Goal: Task Accomplishment & Management: Manage account settings

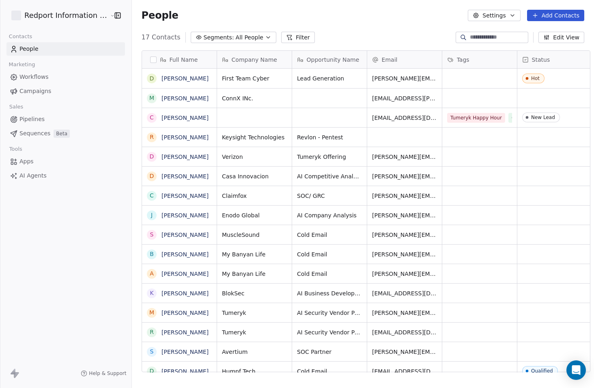
scroll to position [335, 462]
click at [32, 121] on span "Pipelines" at bounding box center [31, 119] width 25 height 9
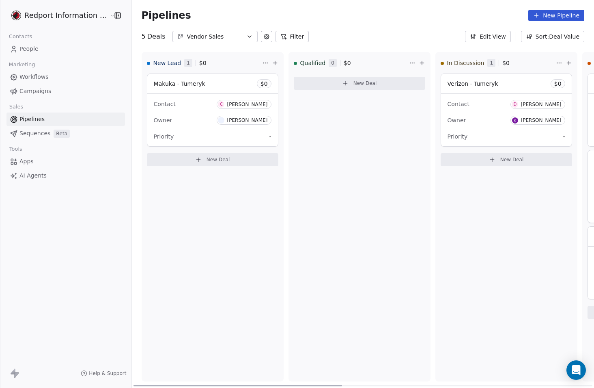
drag, startPoint x: 304, startPoint y: 384, endPoint x: 282, endPoint y: 376, distance: 22.6
click at [282, 384] on div at bounding box center [237, 385] width 209 height 2
drag, startPoint x: 228, startPoint y: 384, endPoint x: 188, endPoint y: 382, distance: 39.4
click at [188, 384] on div at bounding box center [237, 385] width 209 height 2
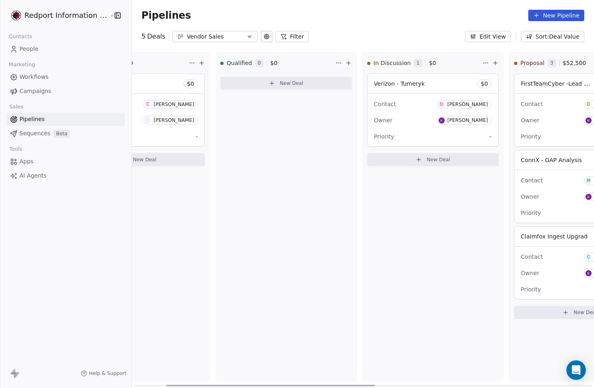
drag, startPoint x: 233, startPoint y: 385, endPoint x: 230, endPoint y: 401, distance: 16.0
click at [263, 384] on div at bounding box center [270, 385] width 209 height 2
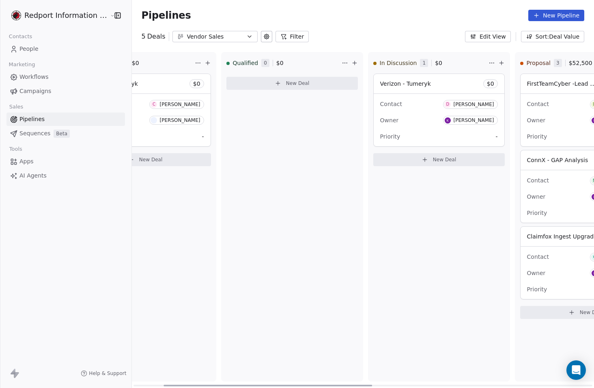
drag, startPoint x: 230, startPoint y: 401, endPoint x: 222, endPoint y: 341, distance: 60.7
click at [277, 368] on div "Qualified 0 $ 0 New Deal" at bounding box center [292, 216] width 142 height 329
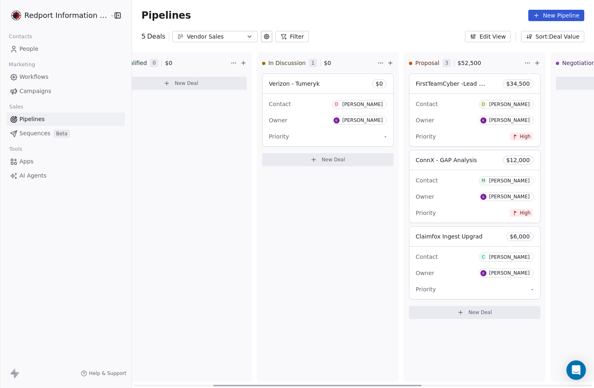
scroll to position [0, 194]
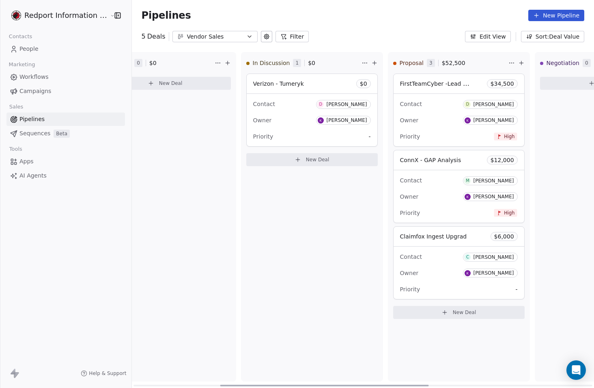
drag, startPoint x: 241, startPoint y: 386, endPoint x: 297, endPoint y: 366, distance: 59.9
click at [297, 384] on div at bounding box center [324, 385] width 209 height 2
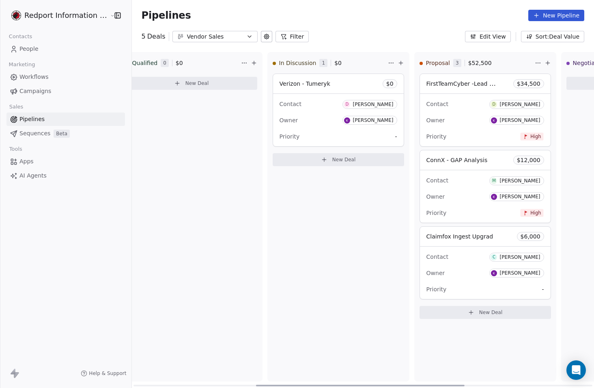
scroll to position [0, 0]
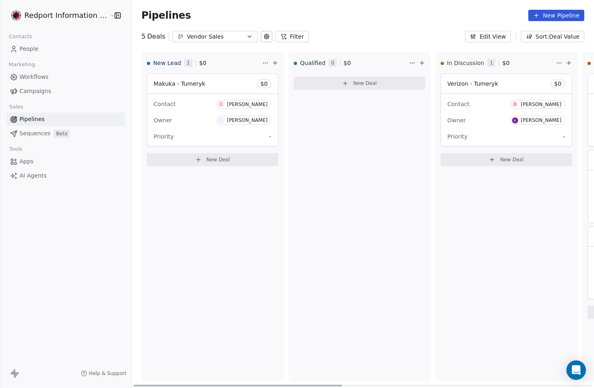
drag, startPoint x: 268, startPoint y: 384, endPoint x: 265, endPoint y: 258, distance: 125.8
click at [166, 384] on div at bounding box center [237, 385] width 209 height 2
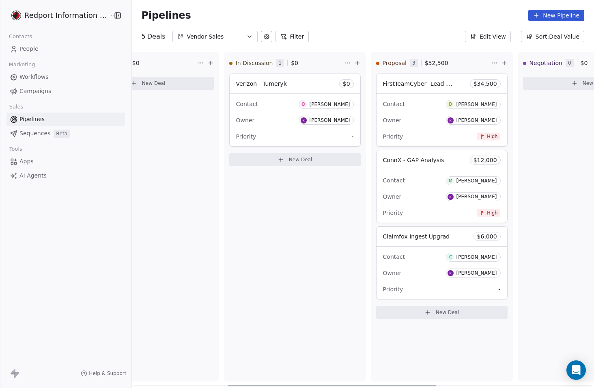
scroll to position [0, 211]
drag, startPoint x: 217, startPoint y: 385, endPoint x: 311, endPoint y: 378, distance: 94.8
click at [311, 384] on div at bounding box center [332, 385] width 209 height 2
click at [224, 317] on div "In Discussion 1 $ 0 Verizon - Tumeryk $ 0 Contact D [PERSON_NAME] Owner [PERSON…" at bounding box center [295, 216] width 142 height 329
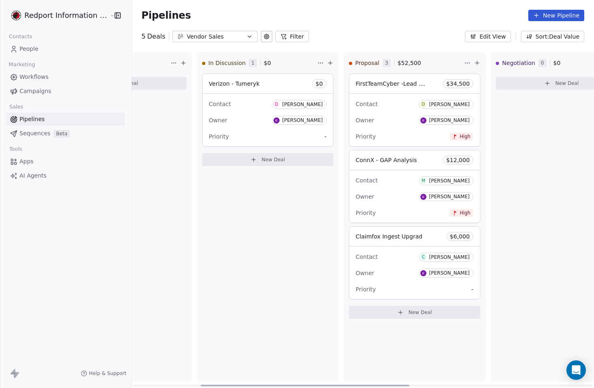
scroll to position [0, 0]
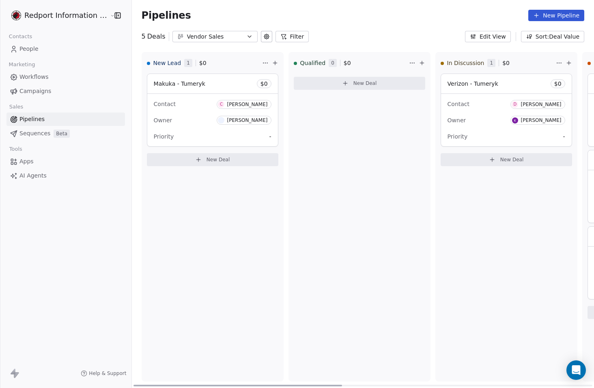
drag, startPoint x: 247, startPoint y: 384, endPoint x: 102, endPoint y: 375, distance: 144.7
click at [133, 384] on div at bounding box center [237, 385] width 209 height 2
drag, startPoint x: 213, startPoint y: 384, endPoint x: 147, endPoint y: 374, distance: 67.4
click at [144, 384] on div at bounding box center [237, 385] width 209 height 2
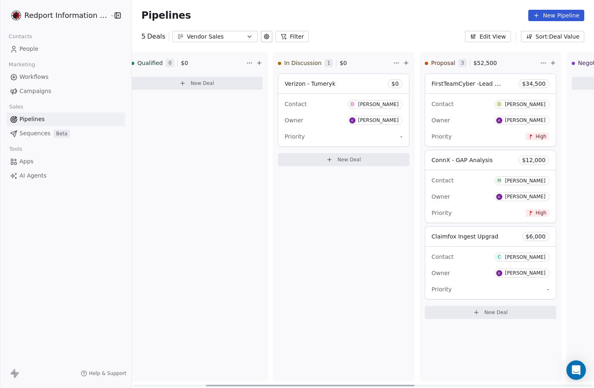
scroll to position [0, 162]
drag, startPoint x: 189, startPoint y: 385, endPoint x: 262, endPoint y: 378, distance: 73.0
click at [262, 384] on div at bounding box center [310, 385] width 209 height 2
click at [300, 384] on div at bounding box center [310, 385] width 209 height 2
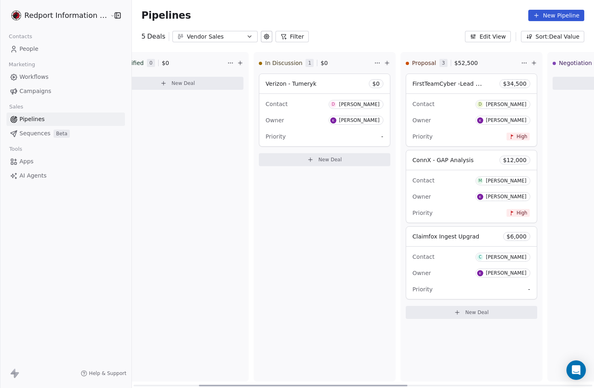
scroll to position [0, 0]
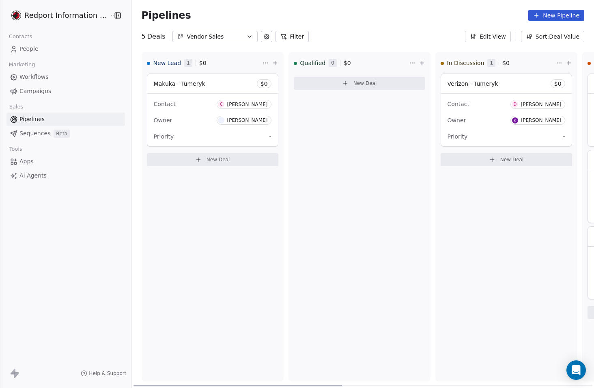
drag, startPoint x: 302, startPoint y: 385, endPoint x: 161, endPoint y: 367, distance: 142.7
click at [151, 384] on div at bounding box center [237, 385] width 209 height 2
click at [246, 37] on icon "button" at bounding box center [249, 36] width 6 height 6
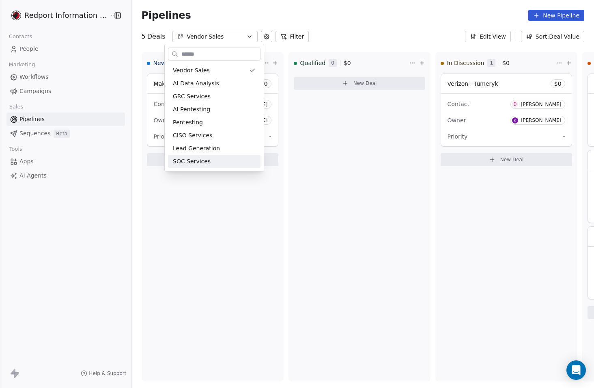
click at [230, 262] on html "Redport Information Assurance Contacts People Marketing Workflows Campaigns Sal…" at bounding box center [297, 194] width 594 height 388
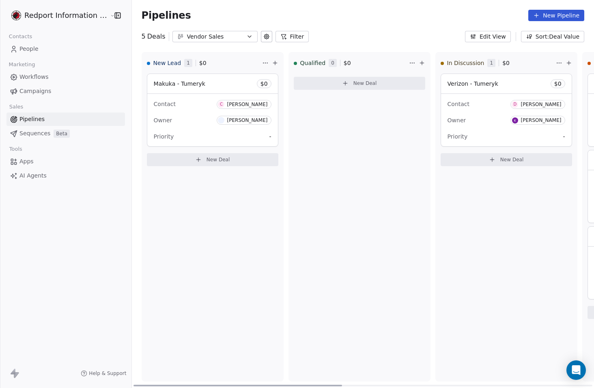
drag, startPoint x: 204, startPoint y: 383, endPoint x: 119, endPoint y: 301, distance: 117.4
click at [133, 384] on div at bounding box center [237, 385] width 209 height 2
click at [223, 33] on div "Vendor Sales" at bounding box center [215, 36] width 56 height 9
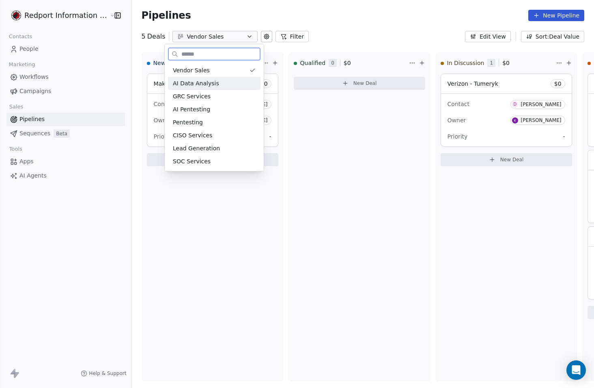
click at [222, 84] on div "AI Data Analysis" at bounding box center [214, 83] width 83 height 9
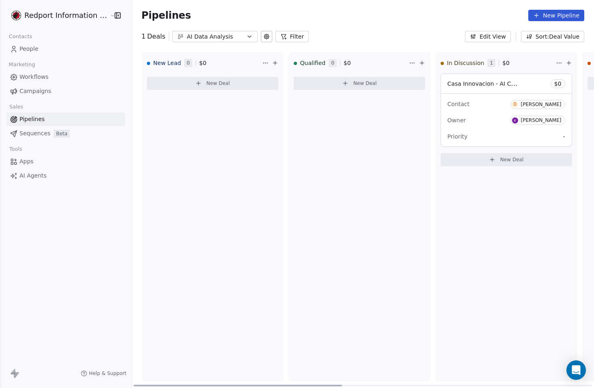
drag, startPoint x: 224, startPoint y: 384, endPoint x: 180, endPoint y: 343, distance: 60.0
click at [180, 384] on div at bounding box center [237, 385] width 209 height 2
click at [230, 36] on div "AI Data Analysis" at bounding box center [215, 36] width 56 height 9
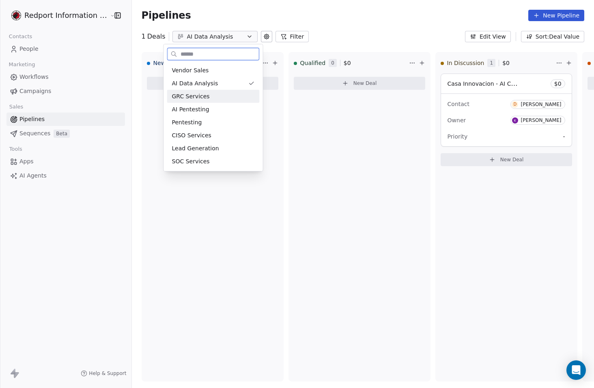
click at [221, 93] on div "GRC Services" at bounding box center [213, 96] width 83 height 9
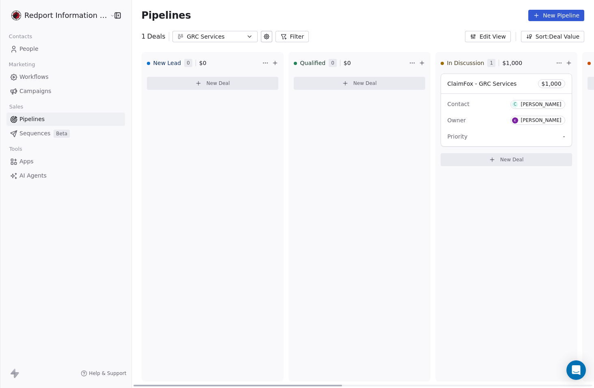
drag, startPoint x: 180, startPoint y: 384, endPoint x: 160, endPoint y: 281, distance: 105.0
click at [146, 384] on div at bounding box center [237, 385] width 209 height 2
click at [246, 37] on icon "button" at bounding box center [249, 36] width 6 height 6
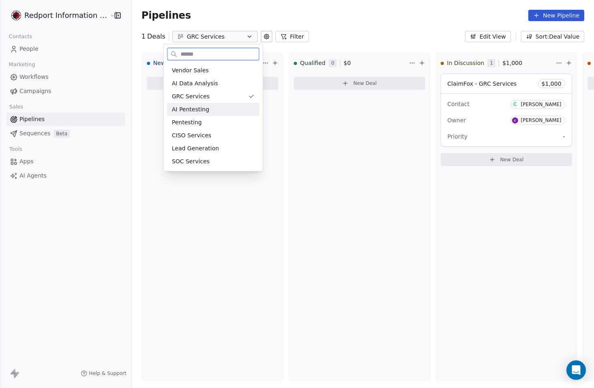
click at [209, 112] on div "AI Pentesting" at bounding box center [213, 109] width 83 height 9
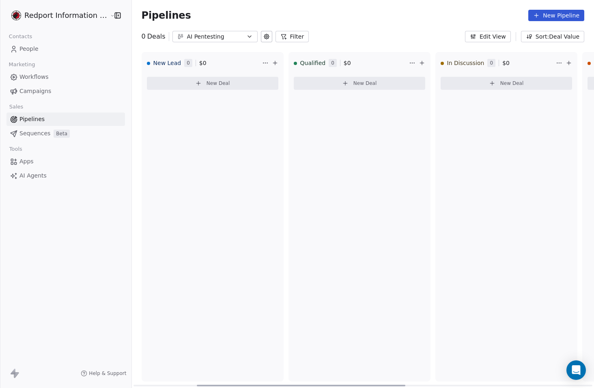
drag, startPoint x: 202, startPoint y: 384, endPoint x: 100, endPoint y: 362, distance: 104.5
click at [197, 384] on div at bounding box center [301, 385] width 209 height 2
click at [229, 37] on div "AI Pentesting" at bounding box center [215, 36] width 56 height 9
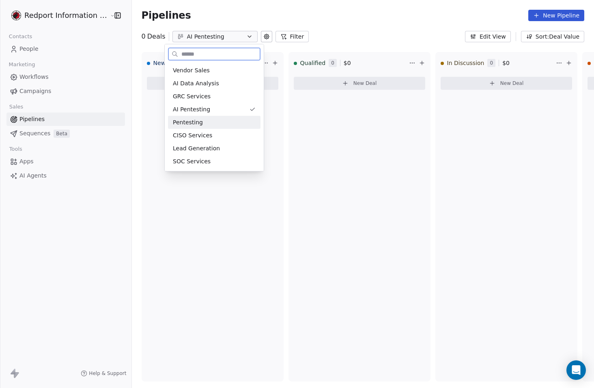
click at [215, 119] on div "Pentesting" at bounding box center [214, 122] width 83 height 9
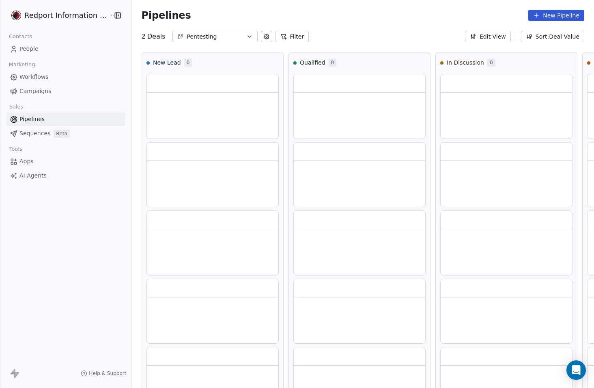
click at [217, 36] on div "Pentesting" at bounding box center [215, 36] width 56 height 9
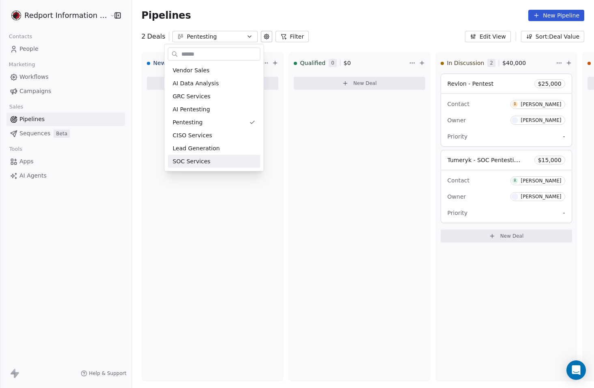
click at [230, 236] on html "Redport Information Assurance Contacts People Marketing Workflows Campaigns Sal…" at bounding box center [297, 194] width 594 height 388
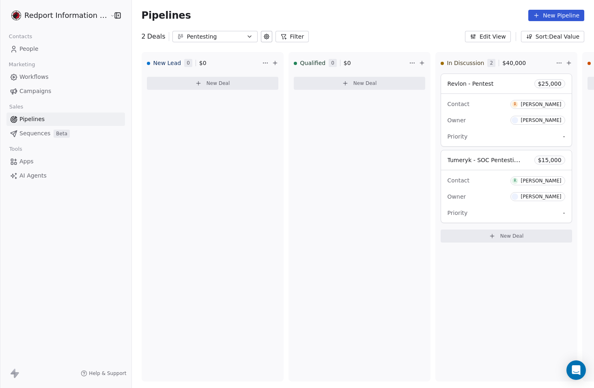
click at [208, 35] on div "Pentesting" at bounding box center [215, 36] width 56 height 9
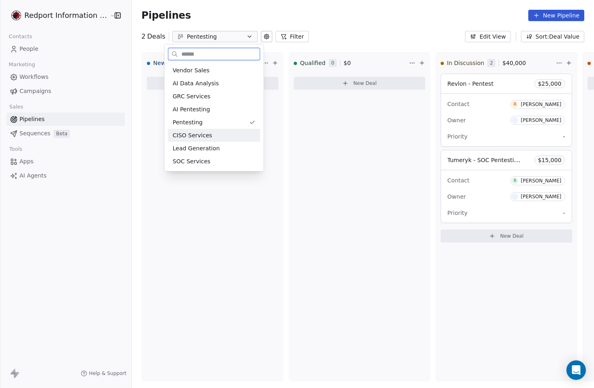
click at [201, 137] on span "CISO Services" at bounding box center [192, 135] width 39 height 9
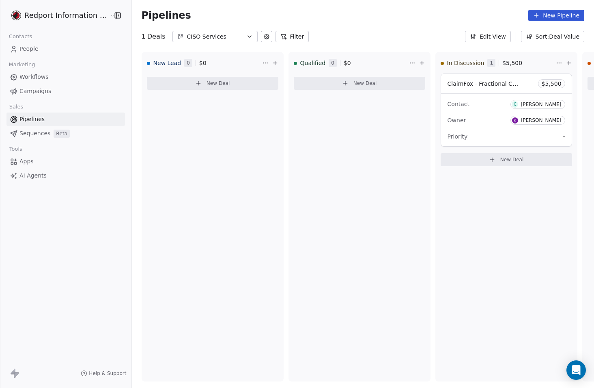
click at [228, 39] on div "CISO Services" at bounding box center [215, 36] width 56 height 9
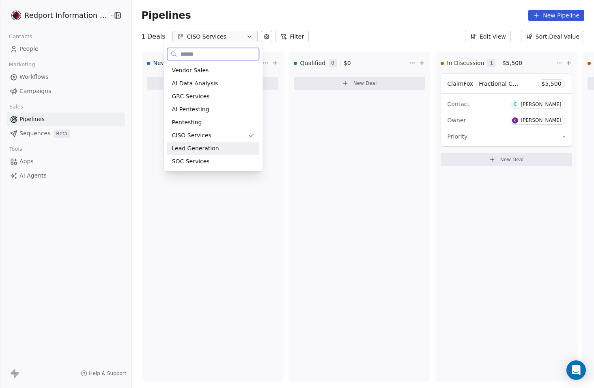
click at [220, 148] on div "Lead Generation" at bounding box center [213, 148] width 83 height 9
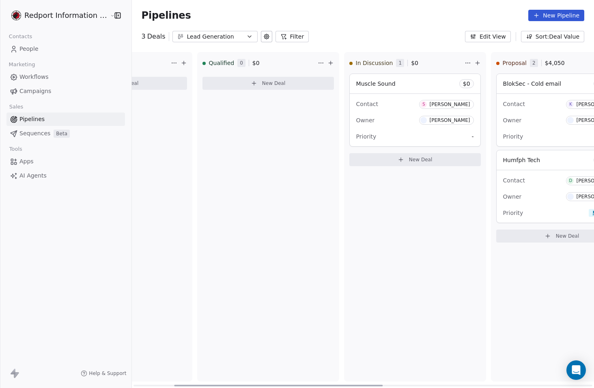
scroll to position [0, 77]
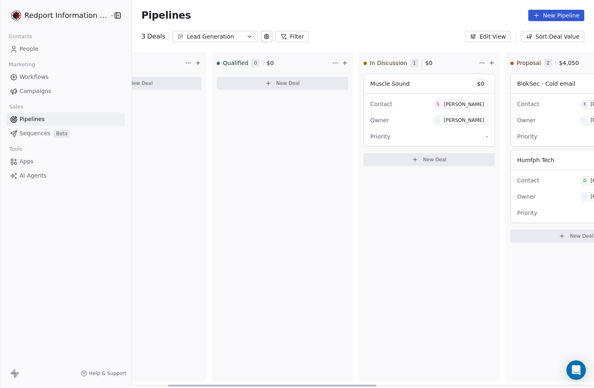
drag, startPoint x: 189, startPoint y: 386, endPoint x: 223, endPoint y: 385, distance: 34.5
click at [223, 385] on div at bounding box center [272, 385] width 209 height 2
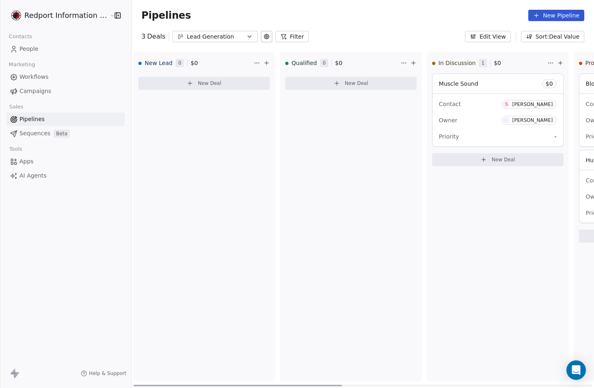
scroll to position [0, 0]
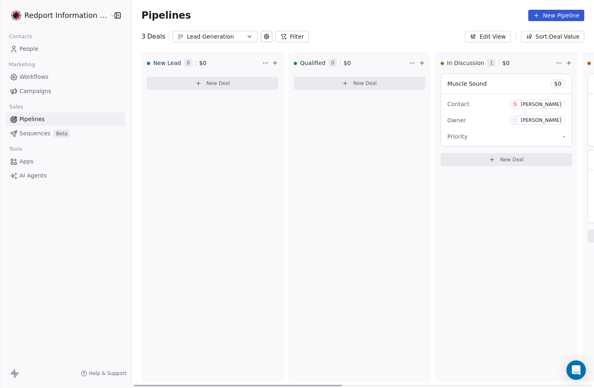
drag, startPoint x: 206, startPoint y: 382, endPoint x: 234, endPoint y: 258, distance: 127.6
click at [153, 384] on div at bounding box center [237, 385] width 209 height 2
click at [246, 39] on icon "button" at bounding box center [249, 36] width 6 height 6
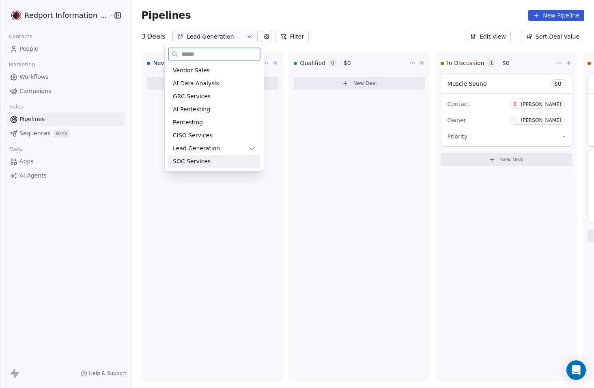
click at [218, 163] on div "SOC Services" at bounding box center [214, 161] width 83 height 9
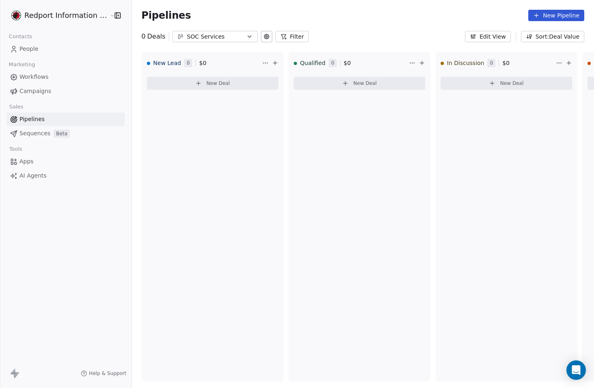
click at [221, 32] on div "SOC Services" at bounding box center [215, 36] width 56 height 9
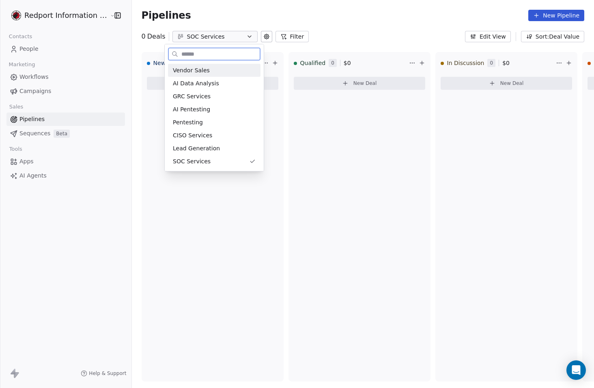
click at [216, 72] on div "Vendor Sales" at bounding box center [214, 70] width 83 height 9
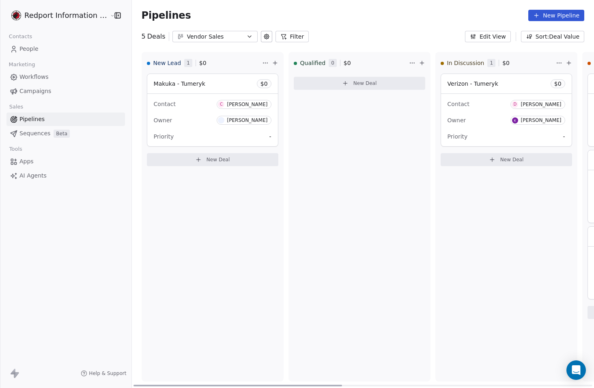
drag, startPoint x: 188, startPoint y: 383, endPoint x: 128, endPoint y: 385, distance: 60.1
click at [133, 385] on div at bounding box center [237, 385] width 209 height 2
drag, startPoint x: 252, startPoint y: 384, endPoint x: 257, endPoint y: 308, distance: 76.5
click at [226, 384] on div at bounding box center [237, 385] width 209 height 2
click at [219, 385] on div at bounding box center [237, 385] width 209 height 2
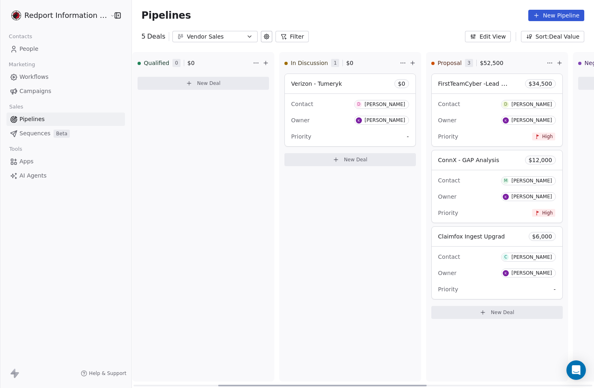
scroll to position [0, 190]
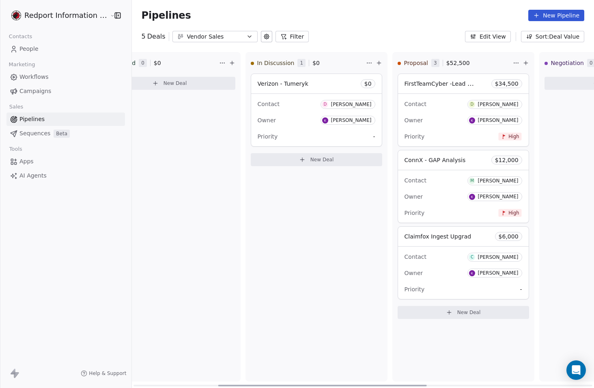
drag, startPoint x: 219, startPoint y: 385, endPoint x: 304, endPoint y: 376, distance: 84.9
click at [304, 384] on div at bounding box center [322, 385] width 209 height 2
click at [232, 385] on div at bounding box center [322, 385] width 209 height 2
click at [206, 293] on div "Qualified 0 $ 0 New Deal" at bounding box center [170, 216] width 142 height 329
click at [228, 37] on div "Vendor Sales" at bounding box center [215, 36] width 56 height 9
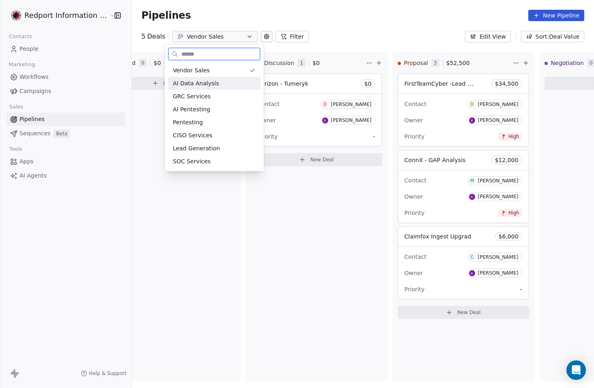
click at [226, 87] on div "AI Data Analysis" at bounding box center [214, 83] width 93 height 13
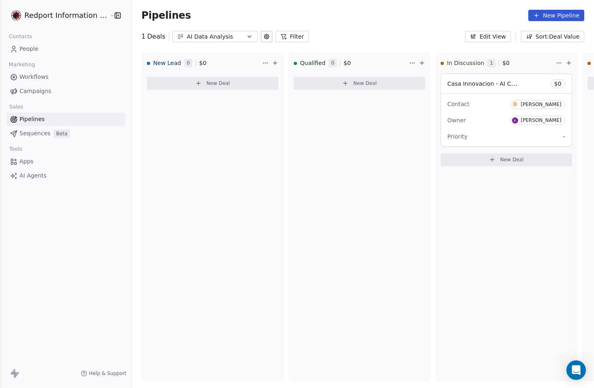
click at [212, 37] on div "AI Data Analysis" at bounding box center [215, 36] width 56 height 9
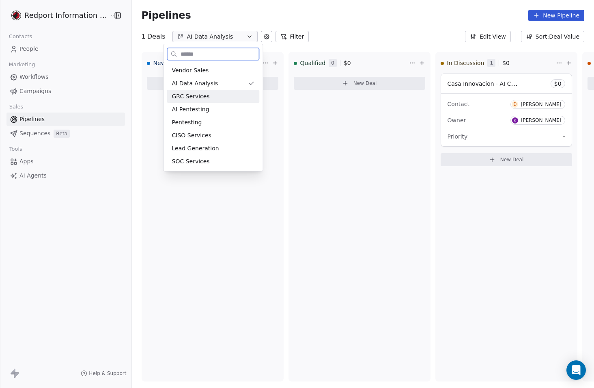
click at [207, 96] on span "GRC Services" at bounding box center [191, 96] width 38 height 9
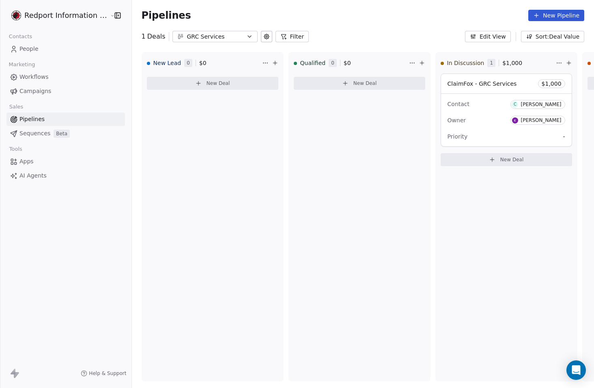
click at [246, 39] on icon "button" at bounding box center [249, 36] width 6 height 6
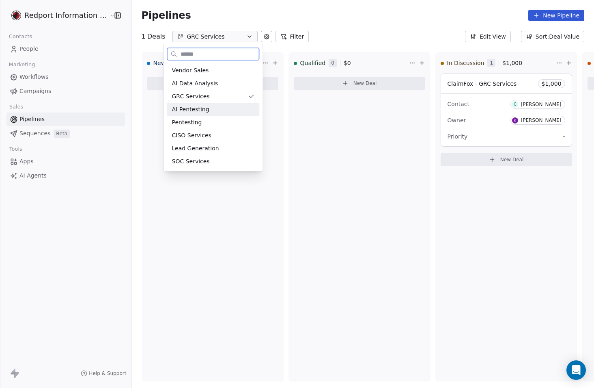
click at [229, 111] on div "AI Pentesting" at bounding box center [213, 109] width 83 height 9
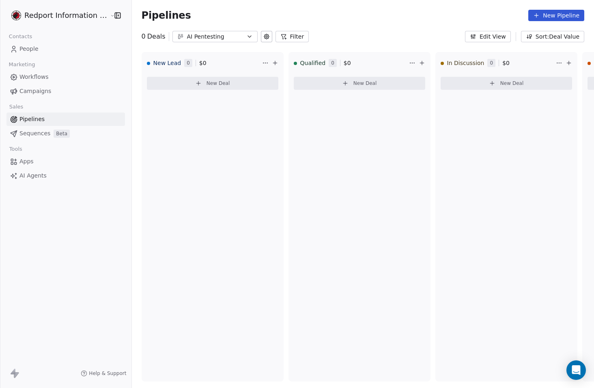
click at [218, 38] on div "AI Pentesting" at bounding box center [215, 36] width 56 height 9
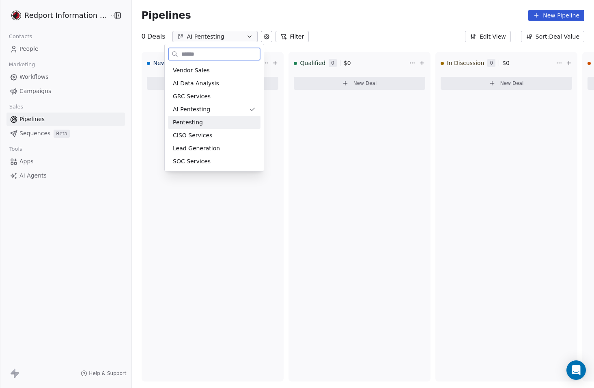
click at [211, 126] on div "Pentesting" at bounding box center [214, 122] width 83 height 9
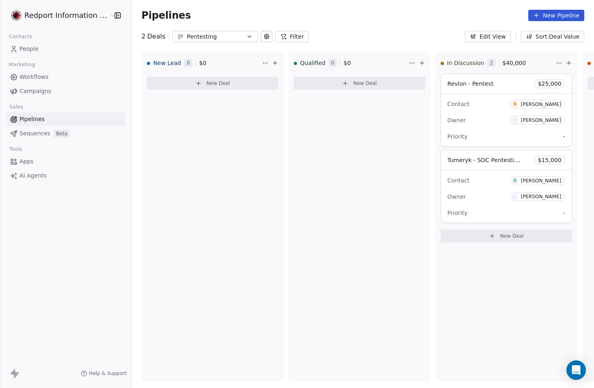
click at [246, 35] on button "Pentesting" at bounding box center [214, 36] width 85 height 11
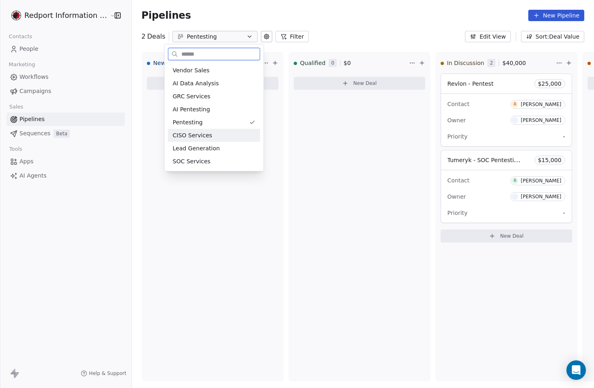
click at [217, 138] on div "CISO Services" at bounding box center [214, 135] width 83 height 9
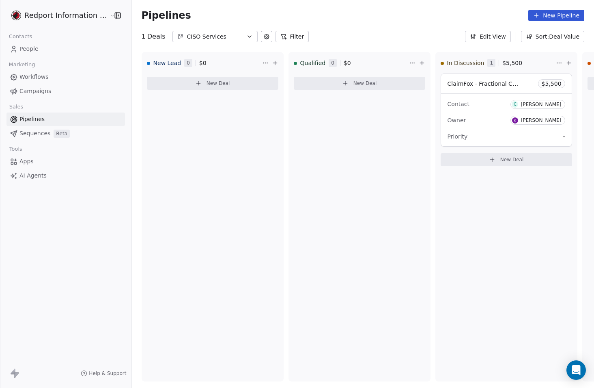
click at [233, 36] on div "CISO Services" at bounding box center [215, 36] width 56 height 9
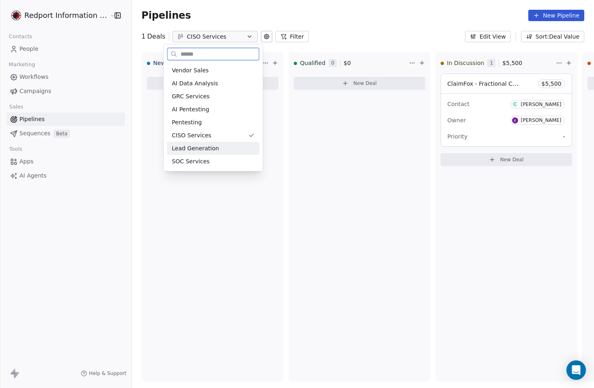
click at [220, 149] on div "Lead Generation" at bounding box center [213, 148] width 83 height 9
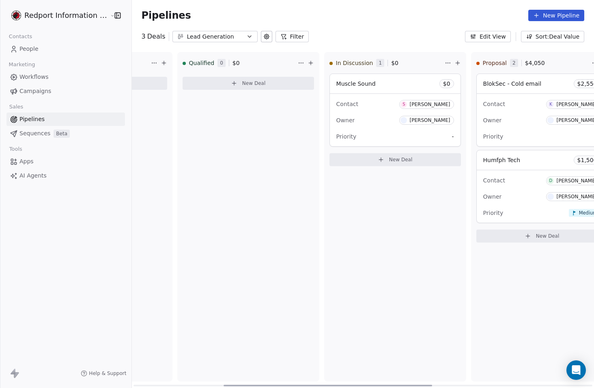
scroll to position [0, 202]
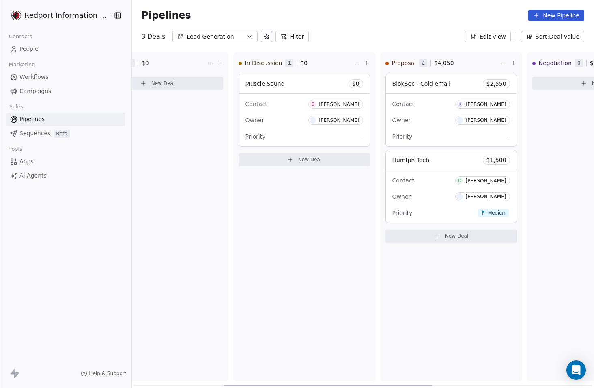
drag, startPoint x: 244, startPoint y: 383, endPoint x: 334, endPoint y: 382, distance: 90.1
click at [334, 384] on div at bounding box center [328, 385] width 209 height 2
click at [213, 37] on div "Lead Generation" at bounding box center [215, 36] width 56 height 9
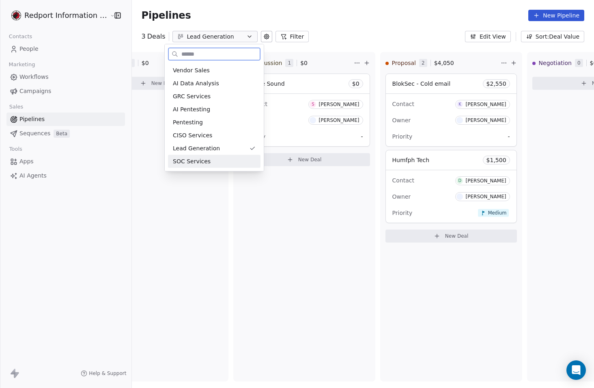
click at [217, 164] on div "SOC Services" at bounding box center [214, 161] width 83 height 9
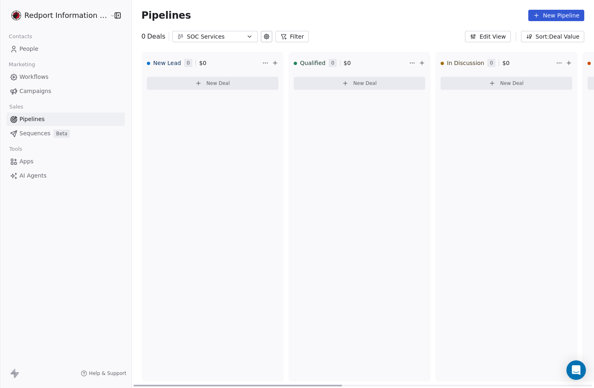
drag, startPoint x: 271, startPoint y: 383, endPoint x: 217, endPoint y: 269, distance: 126.0
click at [202, 384] on div at bounding box center [237, 385] width 209 height 2
click at [224, 35] on div "SOC Services" at bounding box center [215, 36] width 56 height 9
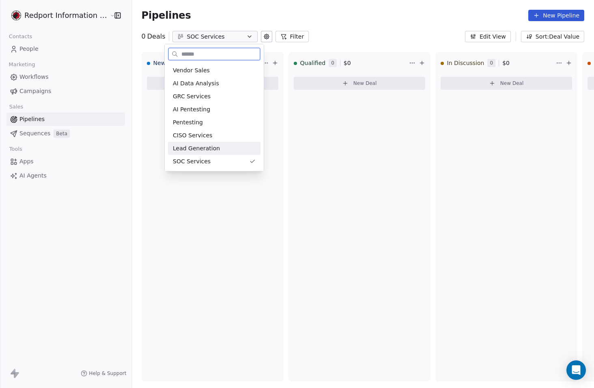
click at [217, 151] on div "Lead Generation" at bounding box center [214, 148] width 83 height 9
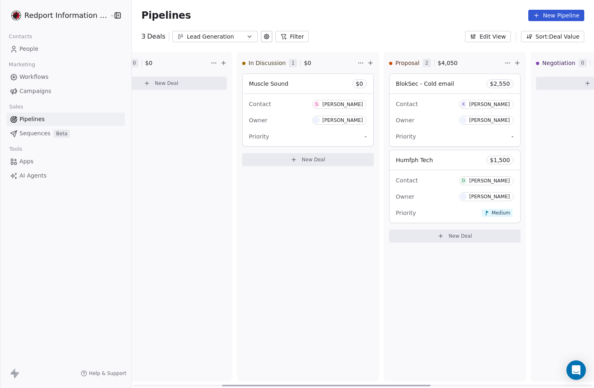
scroll to position [0, 203]
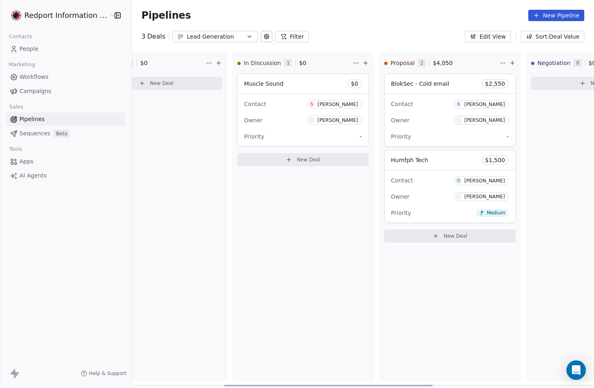
drag, startPoint x: 245, startPoint y: 385, endPoint x: 336, endPoint y: 386, distance: 90.5
click at [336, 386] on div at bounding box center [328, 385] width 209 height 2
click at [204, 37] on div "Lead Generation" at bounding box center [215, 36] width 56 height 9
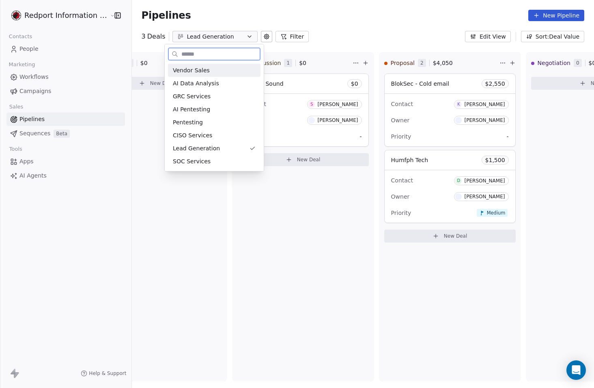
click at [202, 70] on span "Vendor Sales" at bounding box center [191, 70] width 37 height 9
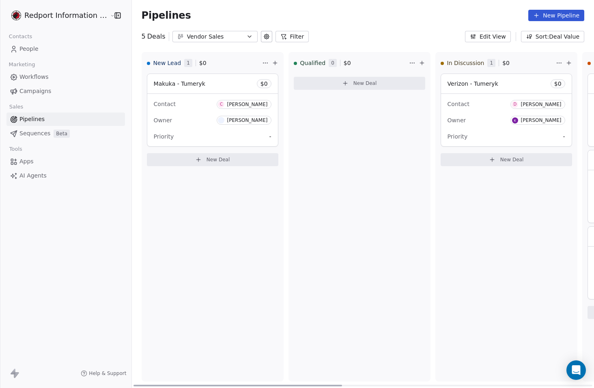
click at [209, 230] on div "New Lead 1 $ 0 Makuka - Tumeryk $ 0 Contact C [PERSON_NAME] Owner [PERSON_NAME]…" at bounding box center [213, 216] width 142 height 329
click at [233, 34] on div "Vendor Sales" at bounding box center [215, 36] width 56 height 9
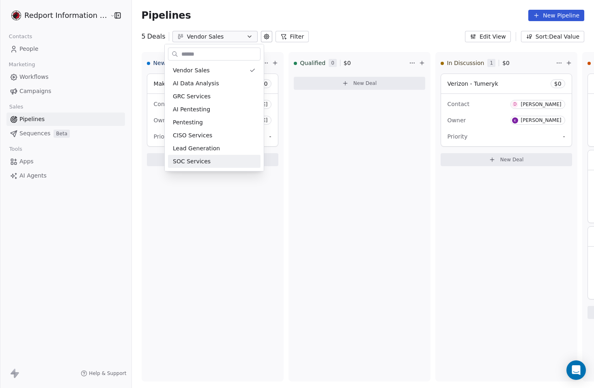
click at [258, 248] on html "Redport Information Assurance Contacts People Marketing Workflows Campaigns Sal…" at bounding box center [297, 194] width 594 height 388
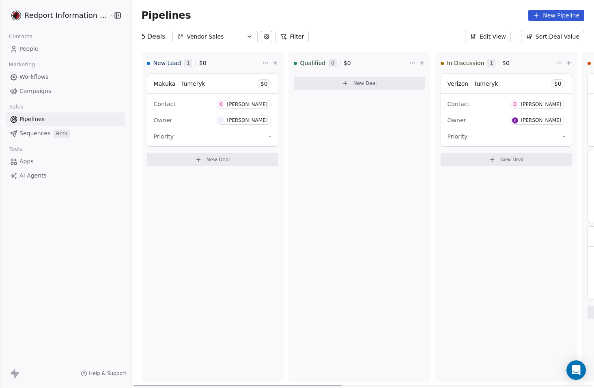
drag, startPoint x: 165, startPoint y: 385, endPoint x: 163, endPoint y: 392, distance: 6.7
click at [163, 386] on div at bounding box center [237, 385] width 209 height 2
click at [194, 293] on div "New Lead 1 $ 0 Makuka - Tumeryk $ 0 Contact C [PERSON_NAME] Owner [PERSON_NAME]…" at bounding box center [213, 216] width 142 height 329
drag, startPoint x: 188, startPoint y: 383, endPoint x: 176, endPoint y: 377, distance: 13.2
click at [176, 384] on div at bounding box center [237, 385] width 209 height 2
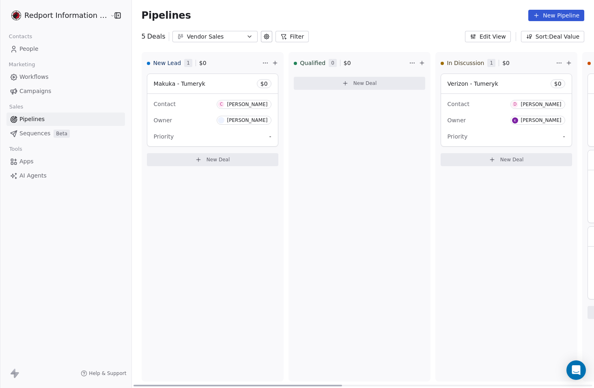
click at [246, 37] on icon "button" at bounding box center [249, 36] width 6 height 6
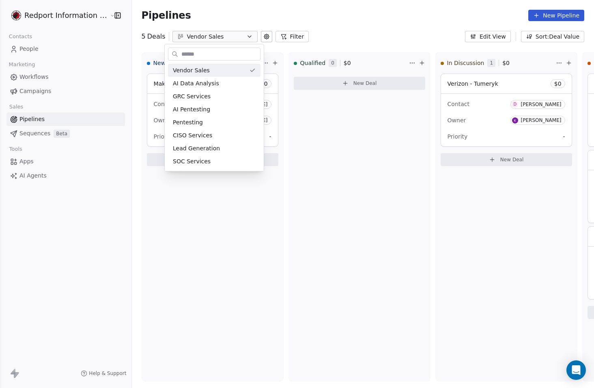
click at [239, 37] on html "Redport Information Assurance Contacts People Marketing Workflows Campaigns Sal…" at bounding box center [297, 194] width 594 height 388
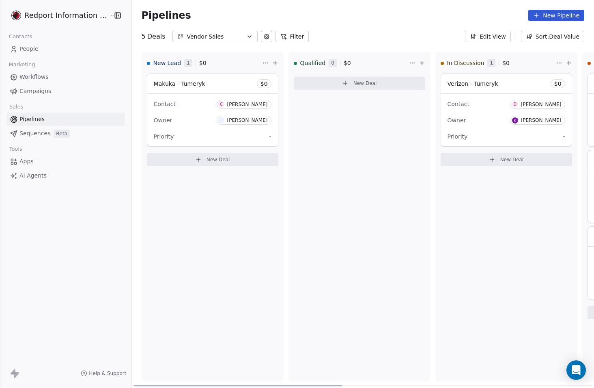
click at [213, 213] on div "New Lead 1 $ 0 Makuka - Tumeryk $ 0 Contact C [PERSON_NAME] Owner [PERSON_NAME]…" at bounding box center [213, 216] width 142 height 329
click at [223, 39] on div "Vendor Sales" at bounding box center [215, 36] width 56 height 9
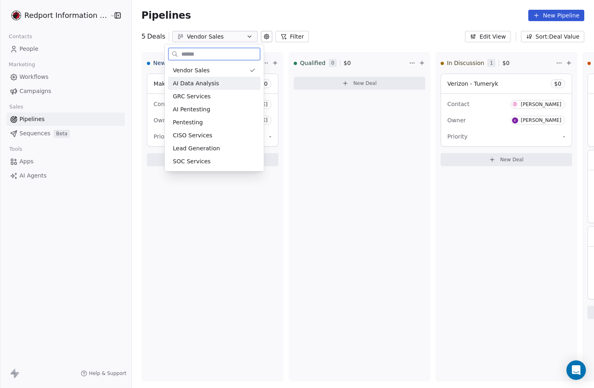
click at [219, 77] on div "AI Data Analysis" at bounding box center [214, 83] width 93 height 13
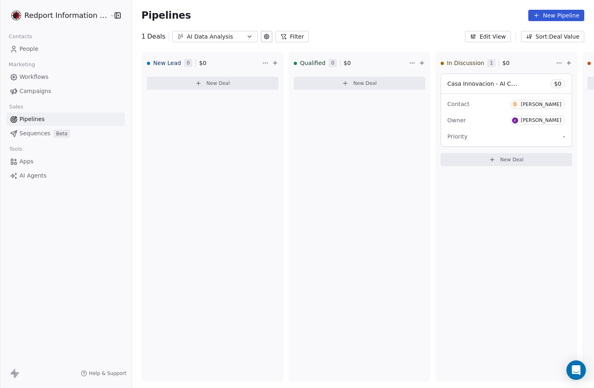
click at [207, 37] on div "AI Data Analysis" at bounding box center [215, 36] width 56 height 9
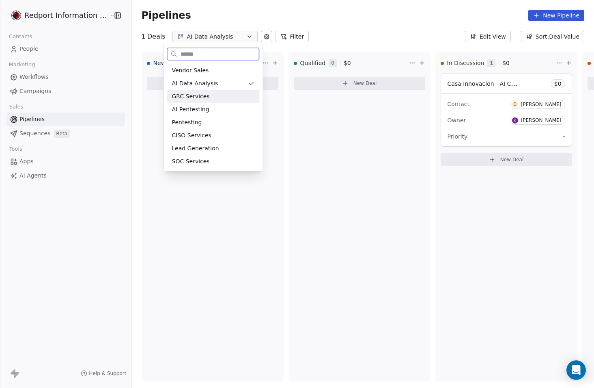
click at [201, 95] on span "GRC Services" at bounding box center [191, 96] width 38 height 9
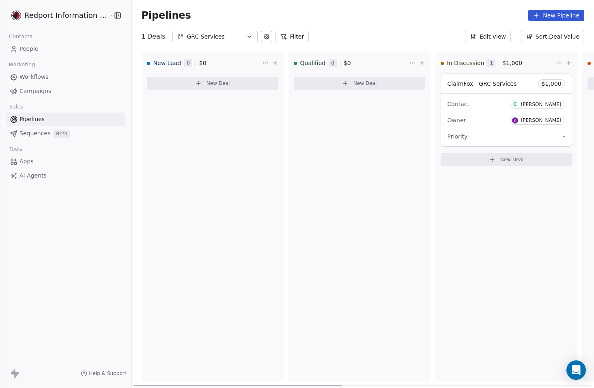
drag, startPoint x: 210, startPoint y: 385, endPoint x: 180, endPoint y: 190, distance: 197.1
click at [153, 384] on div at bounding box center [237, 385] width 209 height 2
click at [212, 31] on button "GRC Services" at bounding box center [214, 36] width 85 height 11
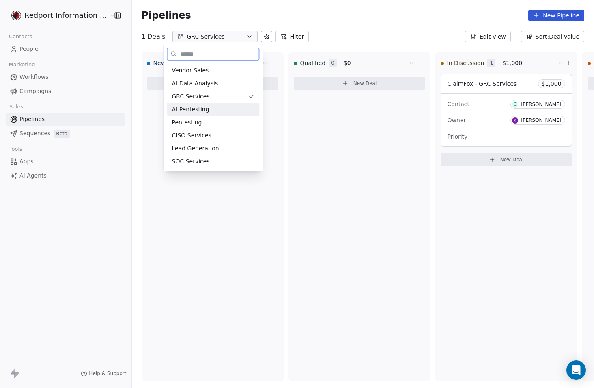
click at [208, 109] on div "AI Pentesting" at bounding box center [213, 109] width 83 height 9
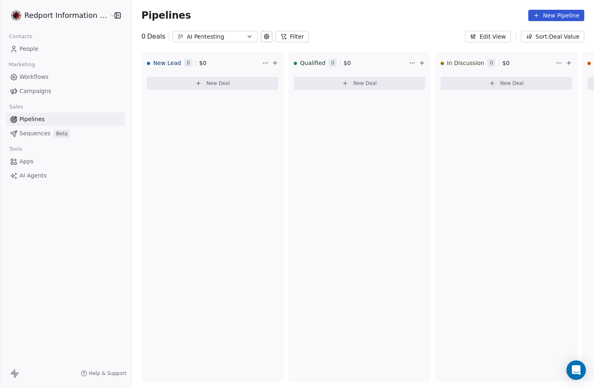
click at [216, 38] on div "AI Pentesting" at bounding box center [215, 36] width 56 height 9
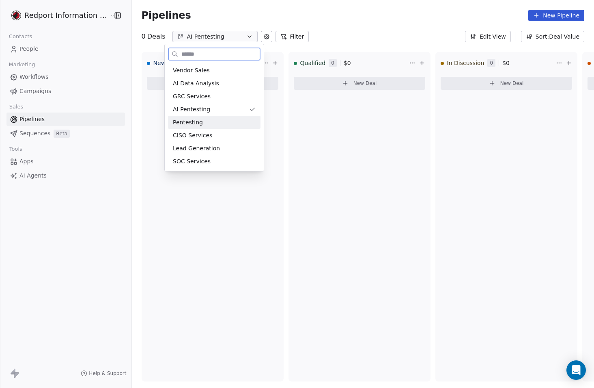
click at [209, 120] on div "Pentesting" at bounding box center [214, 122] width 83 height 9
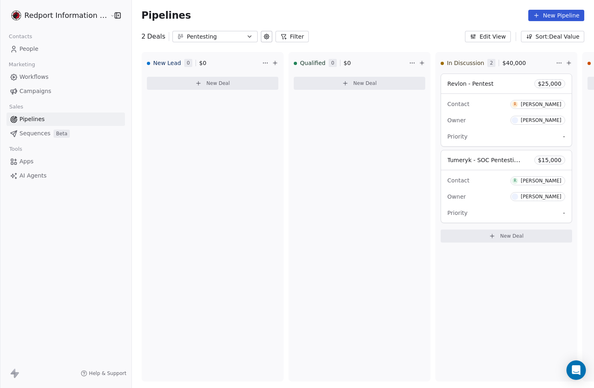
click at [237, 34] on button "Pentesting" at bounding box center [214, 36] width 85 height 11
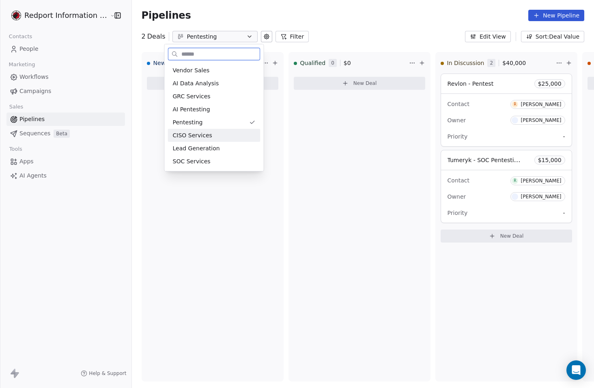
click at [223, 137] on div "CISO Services" at bounding box center [214, 135] width 83 height 9
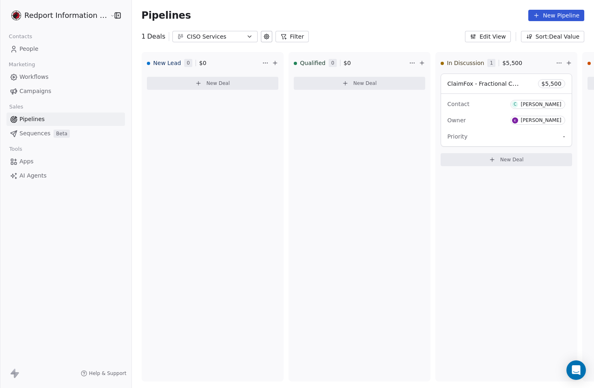
click at [215, 40] on div "CISO Services" at bounding box center [215, 36] width 56 height 9
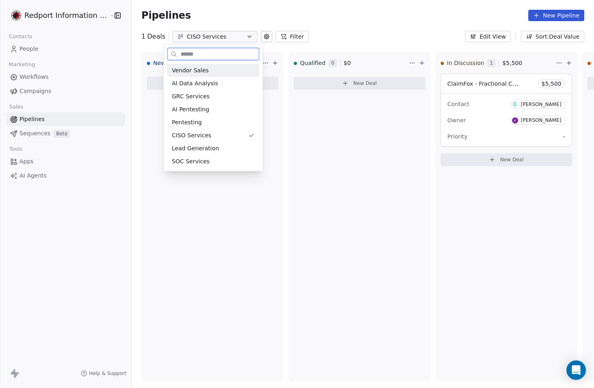
click at [215, 67] on div "Vendor Sales" at bounding box center [213, 70] width 93 height 13
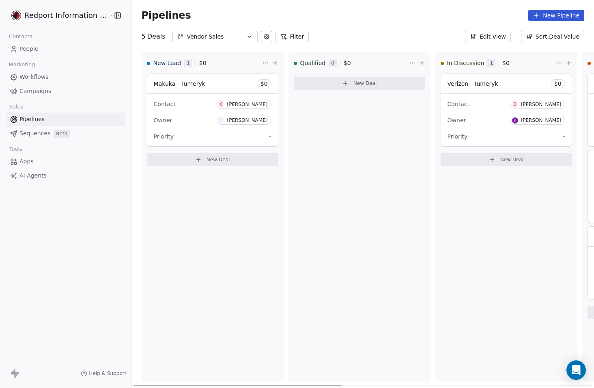
click at [213, 228] on div "New Lead 1 $ 0 Makuka - Tumeryk $ 0 Contact C [PERSON_NAME] Owner [PERSON_NAME]…" at bounding box center [213, 216] width 142 height 329
drag, startPoint x: 193, startPoint y: 384, endPoint x: 156, endPoint y: 355, distance: 46.3
click at [133, 385] on div at bounding box center [237, 385] width 209 height 2
click at [186, 257] on div "New Lead 1 $ 0 Makuka - Tumeryk $ 0 Contact C [PERSON_NAME] Owner [PERSON_NAME]…" at bounding box center [213, 216] width 142 height 329
click at [198, 36] on div "Vendor Sales" at bounding box center [215, 36] width 56 height 9
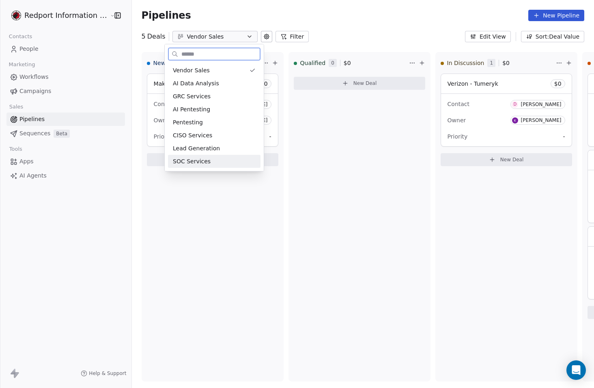
click at [220, 167] on div "SOC Services" at bounding box center [214, 161] width 93 height 13
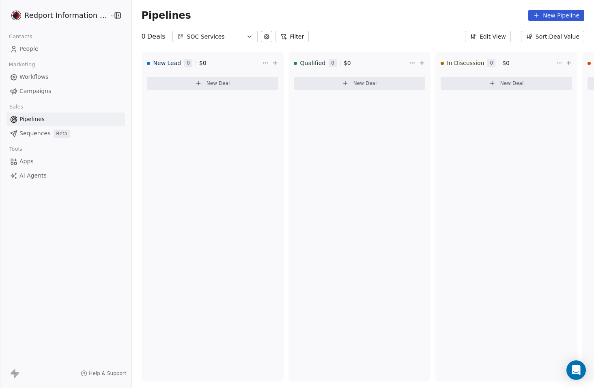
click at [235, 38] on button "SOC Services" at bounding box center [214, 36] width 85 height 11
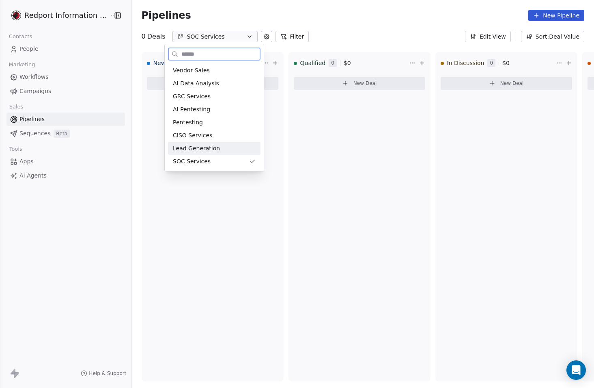
click at [234, 146] on div "Lead Generation" at bounding box center [214, 148] width 83 height 9
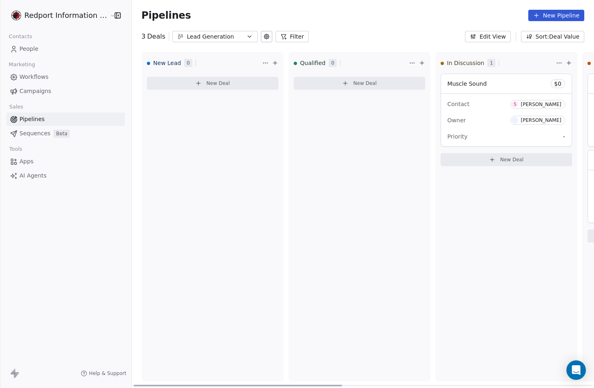
click at [221, 215] on div "New Lead 0 New Deal" at bounding box center [213, 216] width 142 height 329
click at [196, 271] on div "New Lead 0 $ 0 New Deal" at bounding box center [213, 216] width 142 height 329
drag, startPoint x: 227, startPoint y: 386, endPoint x: 154, endPoint y: 385, distance: 72.6
click at [154, 385] on div at bounding box center [237, 385] width 209 height 2
click at [200, 215] on div "New Lead 0 $ 0 New Deal" at bounding box center [213, 216] width 142 height 329
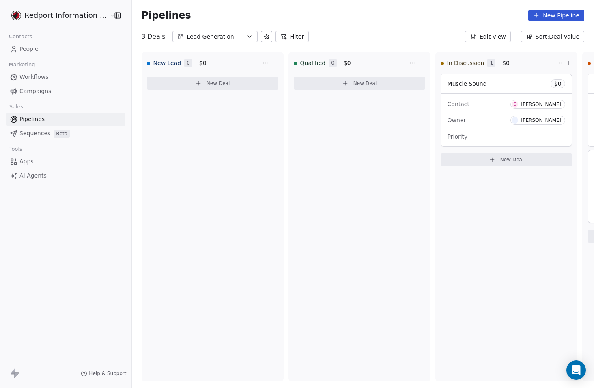
click at [246, 38] on icon "button" at bounding box center [249, 36] width 6 height 6
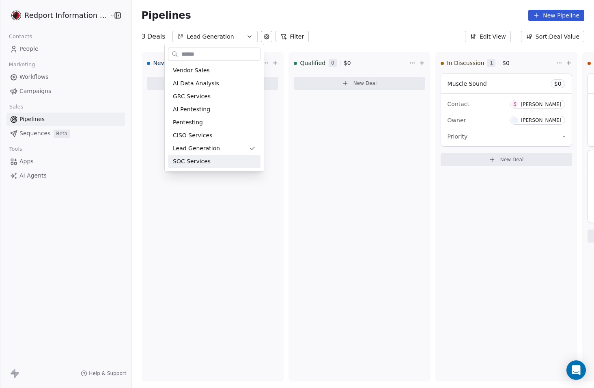
click at [290, 243] on html "Redport Information Assurance Contacts People Marketing Workflows Campaigns Sal…" at bounding box center [297, 194] width 594 height 388
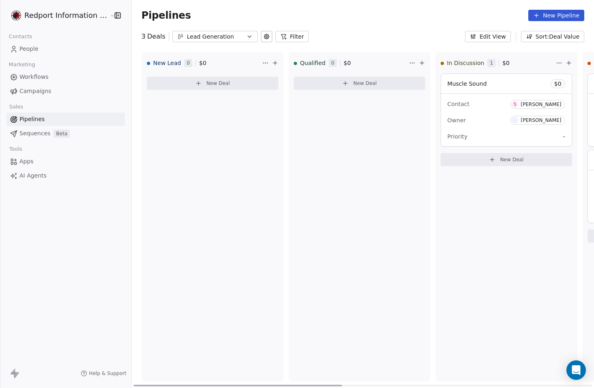
click at [231, 242] on div "New Lead 0 $ 0 New Deal" at bounding box center [213, 216] width 142 height 329
